Goal: Information Seeking & Learning: Understand process/instructions

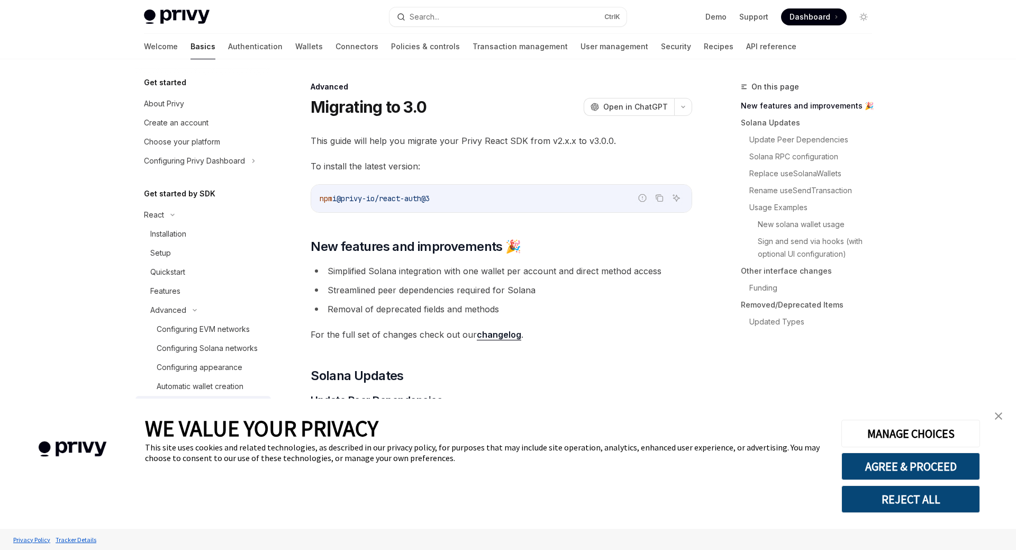
click at [934, 505] on button "REJECT ALL" at bounding box center [911, 499] width 139 height 28
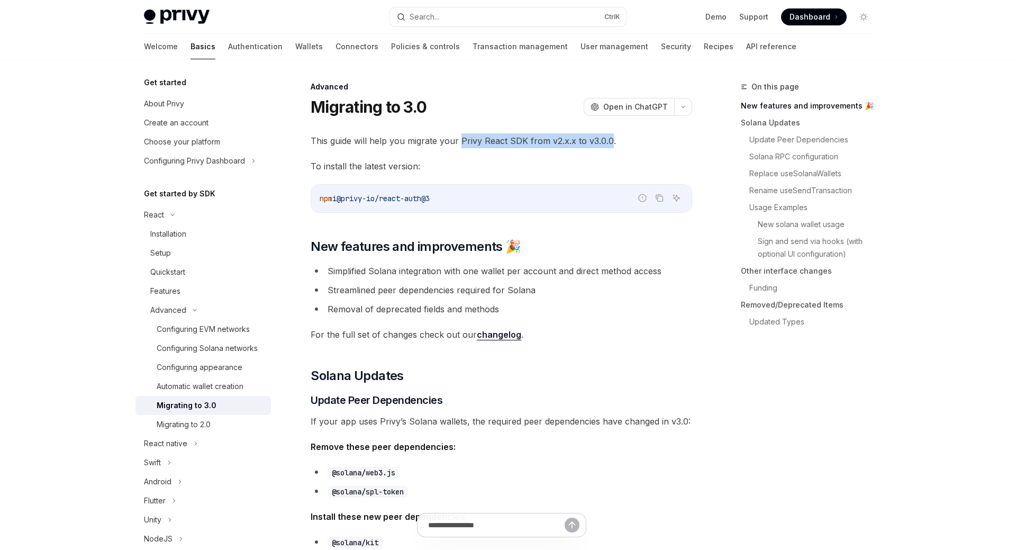
drag, startPoint x: 461, startPoint y: 139, endPoint x: 609, endPoint y: 145, distance: 148.3
click at [609, 145] on span "This guide will help you migrate your Privy React SDK from v2.x.x to v3.0.0." at bounding box center [502, 140] width 382 height 15
drag, startPoint x: 458, startPoint y: 139, endPoint x: 529, endPoint y: 142, distance: 71.0
click at [529, 142] on span "This guide will help you migrate your Privy React SDK from v2.x.x to v3.0.0." at bounding box center [502, 140] width 382 height 15
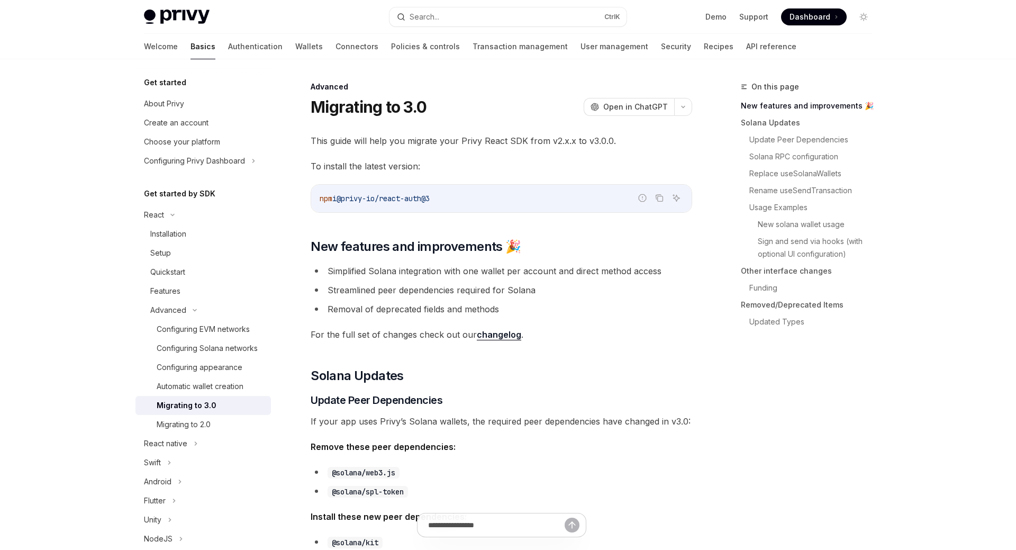
drag, startPoint x: 460, startPoint y: 140, endPoint x: 525, endPoint y: 141, distance: 64.6
click at [525, 141] on span "This guide will help you migrate your Privy React SDK from v2.x.x to v3.0.0." at bounding box center [502, 140] width 382 height 15
copy span "Privy React SDK"
click at [205, 426] on div "Migrating to 2.0" at bounding box center [184, 424] width 54 height 13
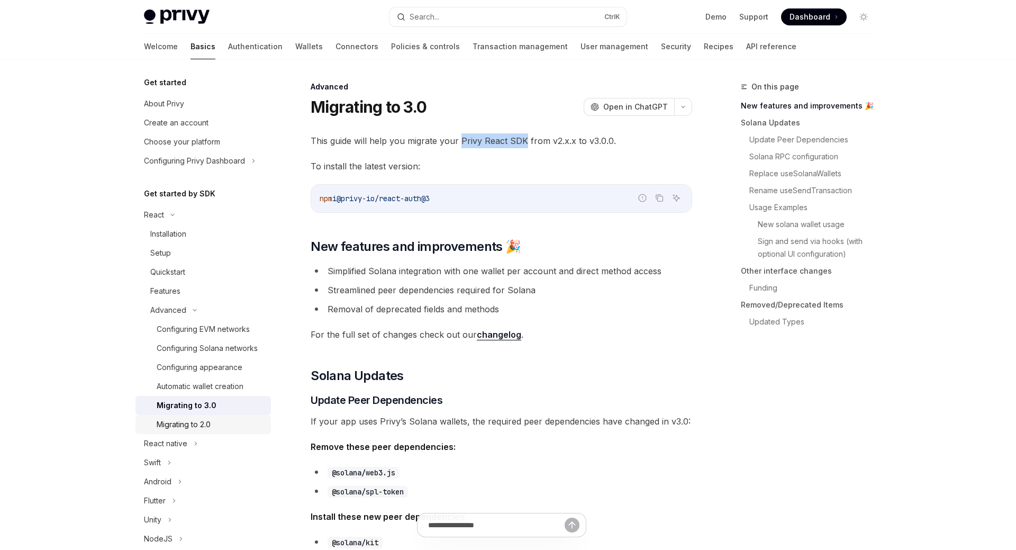
type textarea "*"
